Goal: Check status

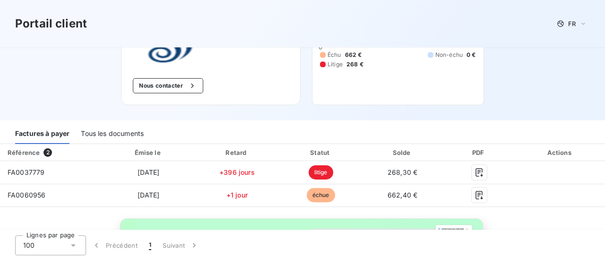
scroll to position [142, 0]
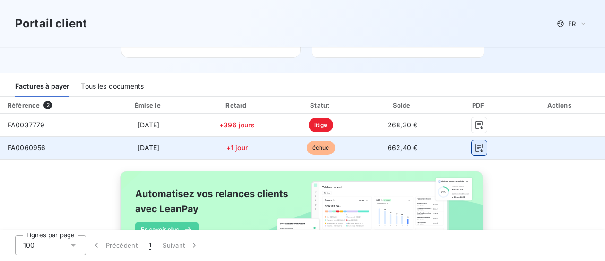
click at [475, 148] on icon "button" at bounding box center [479, 147] width 9 height 9
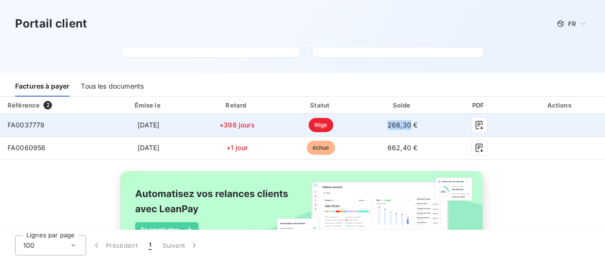
drag, startPoint x: 383, startPoint y: 123, endPoint x: 405, endPoint y: 122, distance: 22.2
click at [405, 122] on span "268,30 €" at bounding box center [403, 125] width 30 height 8
copy span "268,30"
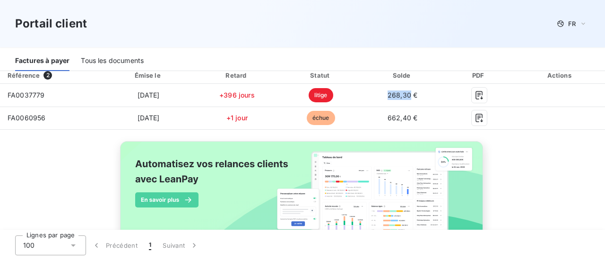
scroll to position [150, 0]
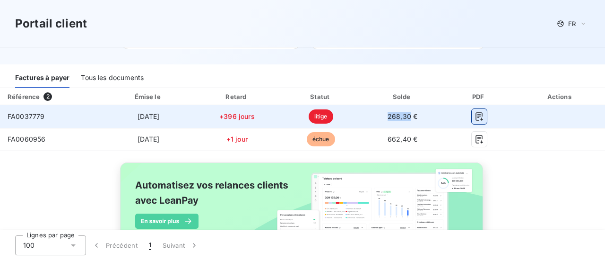
click at [476, 118] on icon "button" at bounding box center [479, 116] width 9 height 9
